Goal: Find specific page/section: Find specific page/section

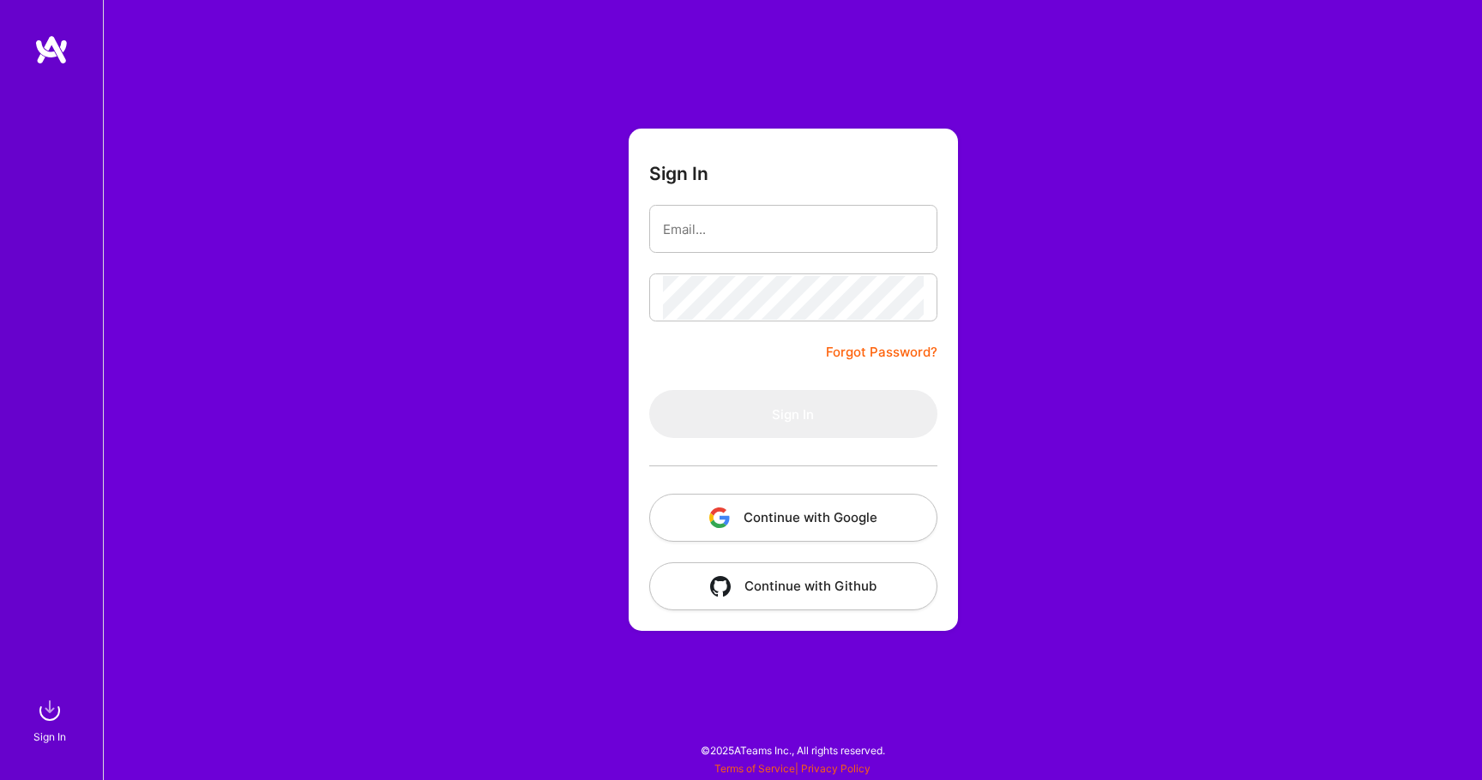
click at [592, 543] on div "Sign In Forgot Password? Sign In Continue with Google Continue with Github" at bounding box center [792, 390] width 1379 height 780
click at [703, 537] on button "Continue with Google" at bounding box center [793, 518] width 288 height 48
click at [794, 509] on button "Continue with Google" at bounding box center [793, 518] width 288 height 48
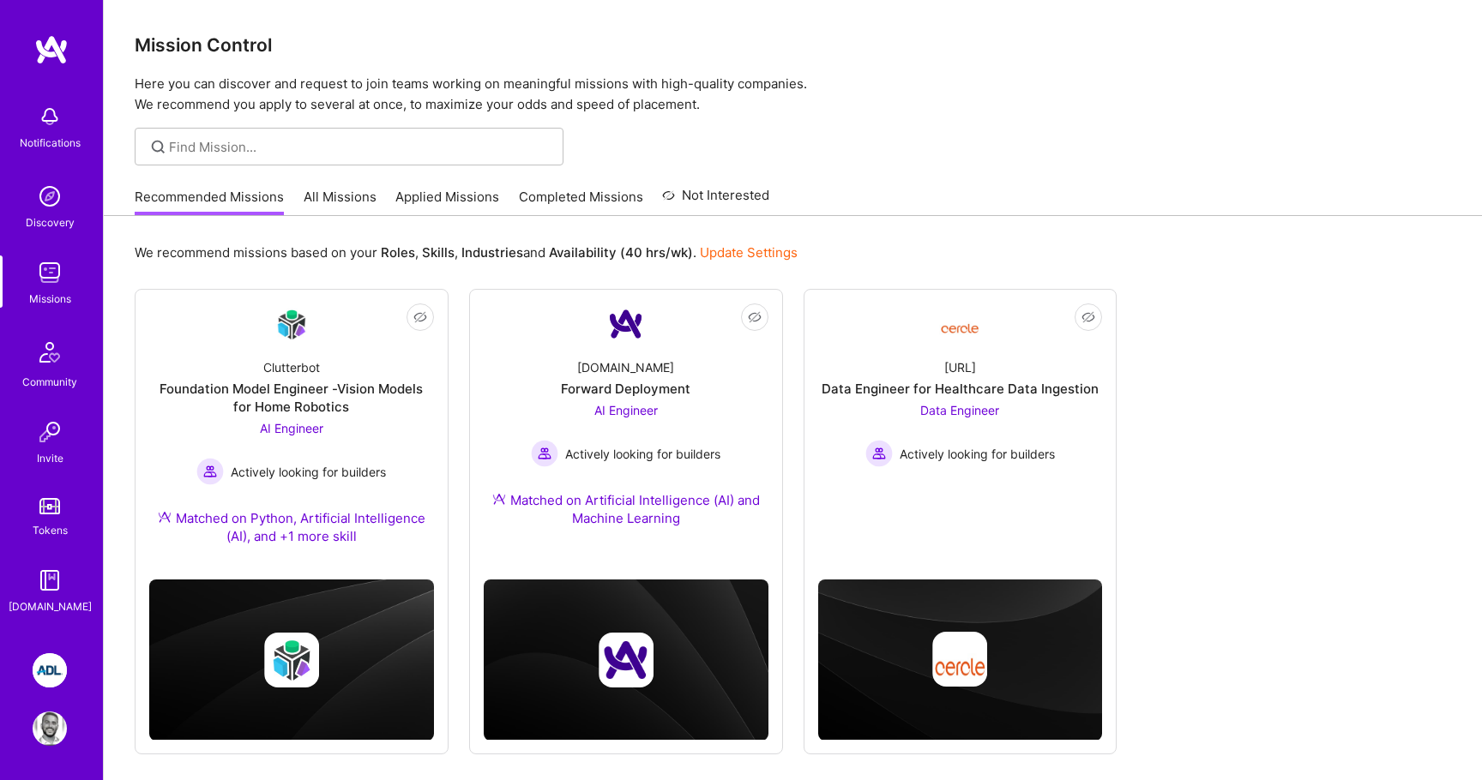
click at [47, 676] on img at bounding box center [50, 670] width 34 height 34
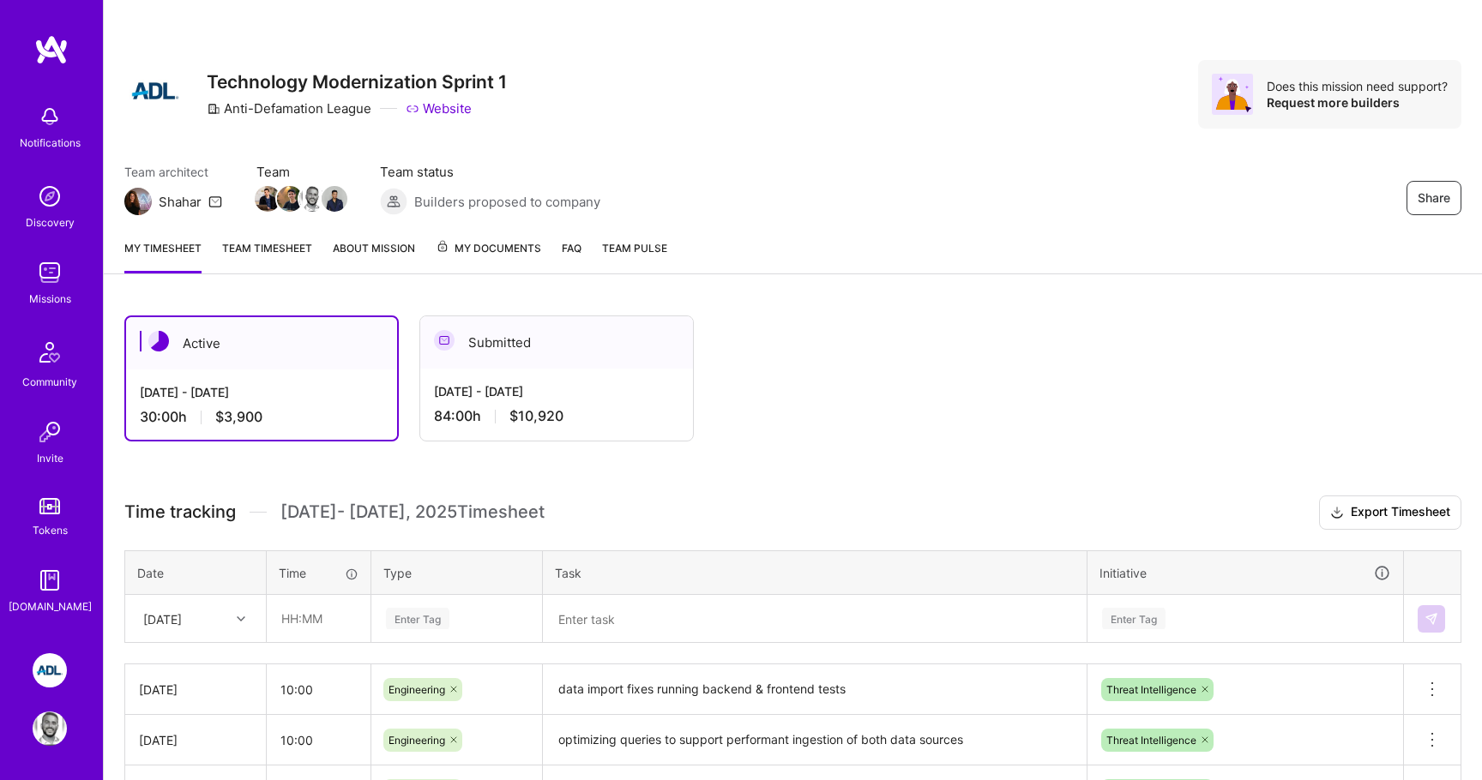
click at [472, 255] on span "My Documents" at bounding box center [488, 248] width 105 height 19
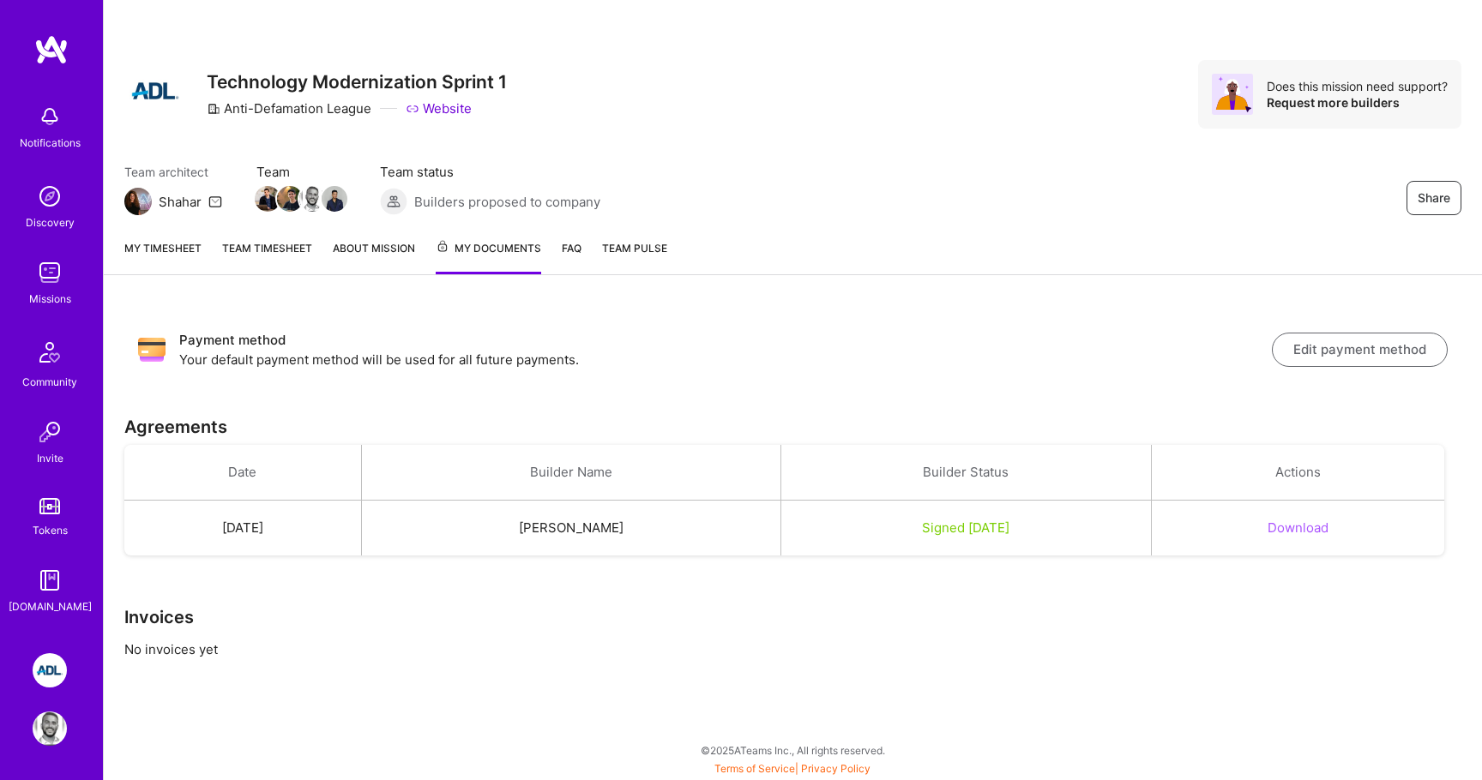
click at [414, 605] on div "Payment method Your default payment method will be used for all future payments…" at bounding box center [793, 504] width 1378 height 417
click at [448, 111] on link "Website" at bounding box center [439, 108] width 66 height 18
